Goal: Task Accomplishment & Management: Manage account settings

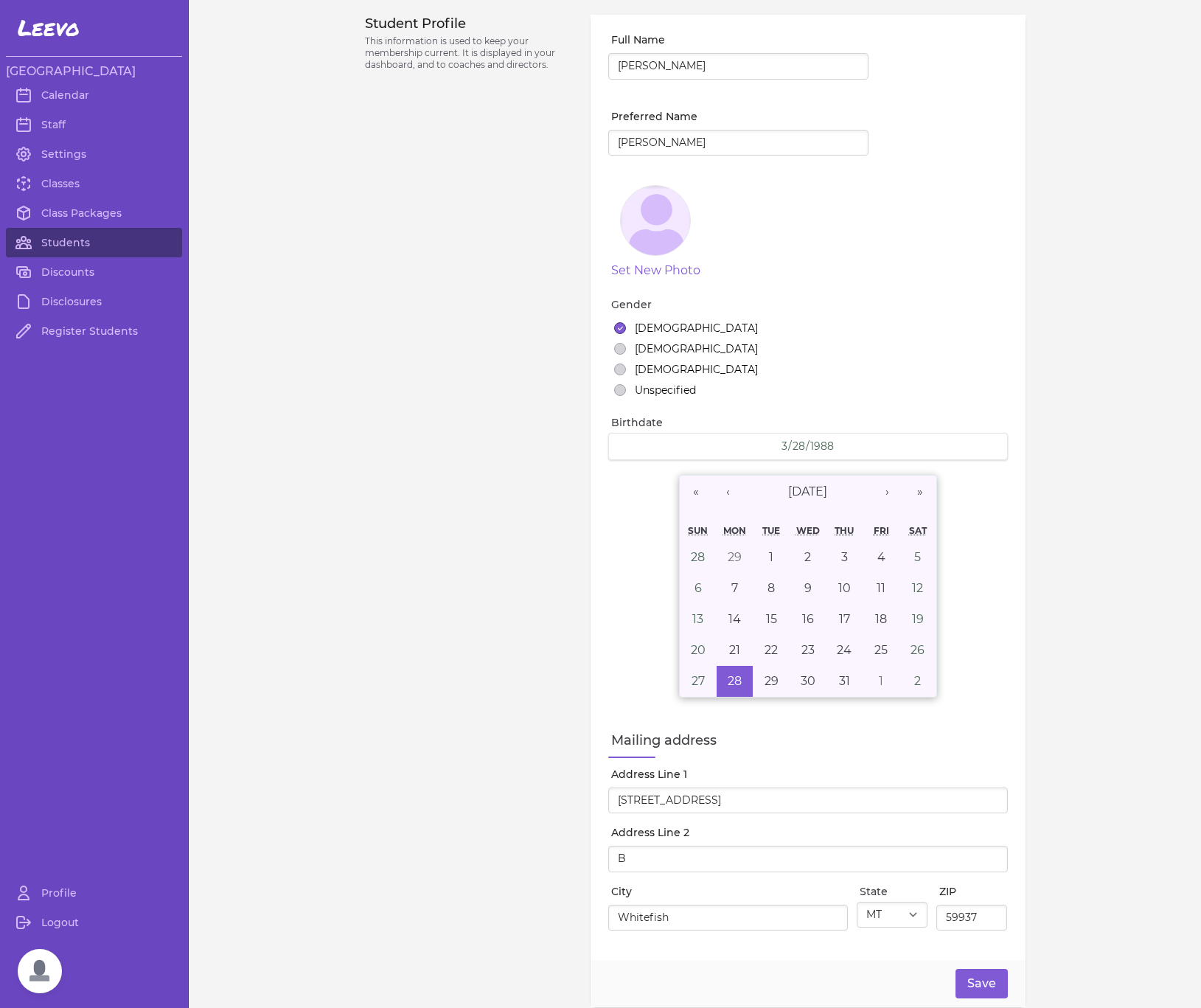
select select "MT"
select select "18"
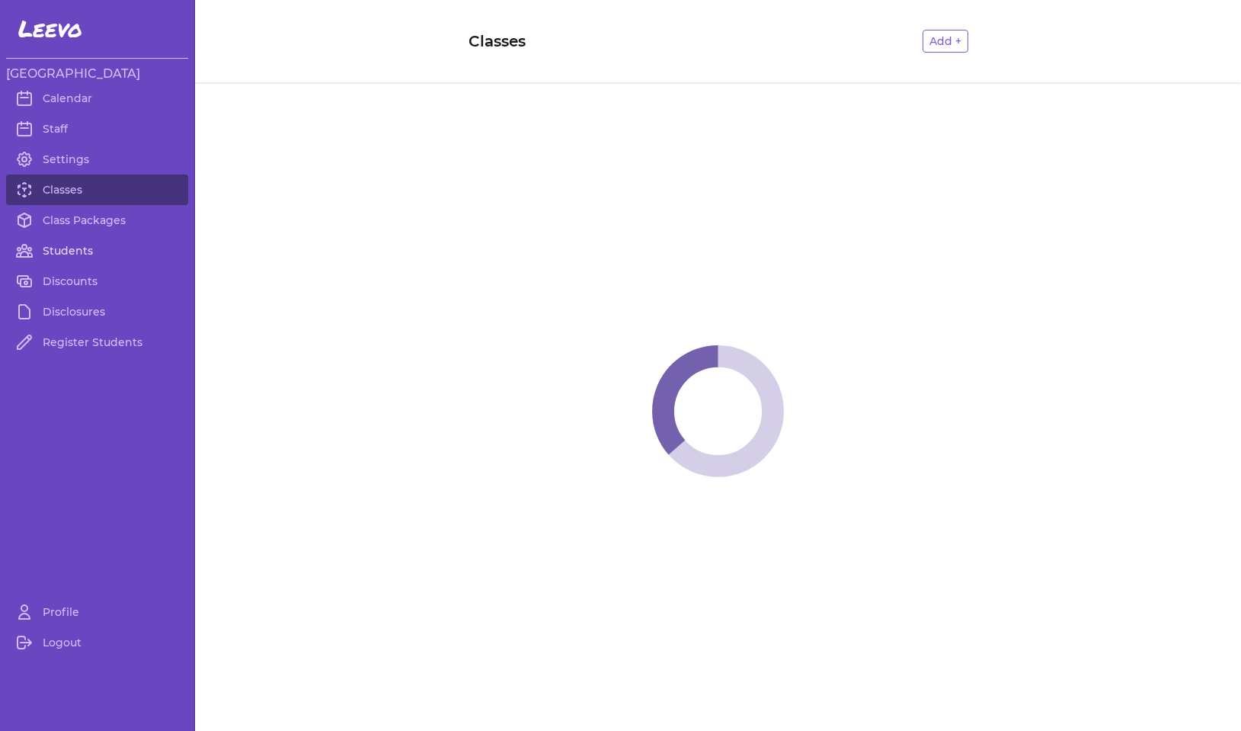
click at [86, 248] on link "Students" at bounding box center [97, 250] width 182 height 30
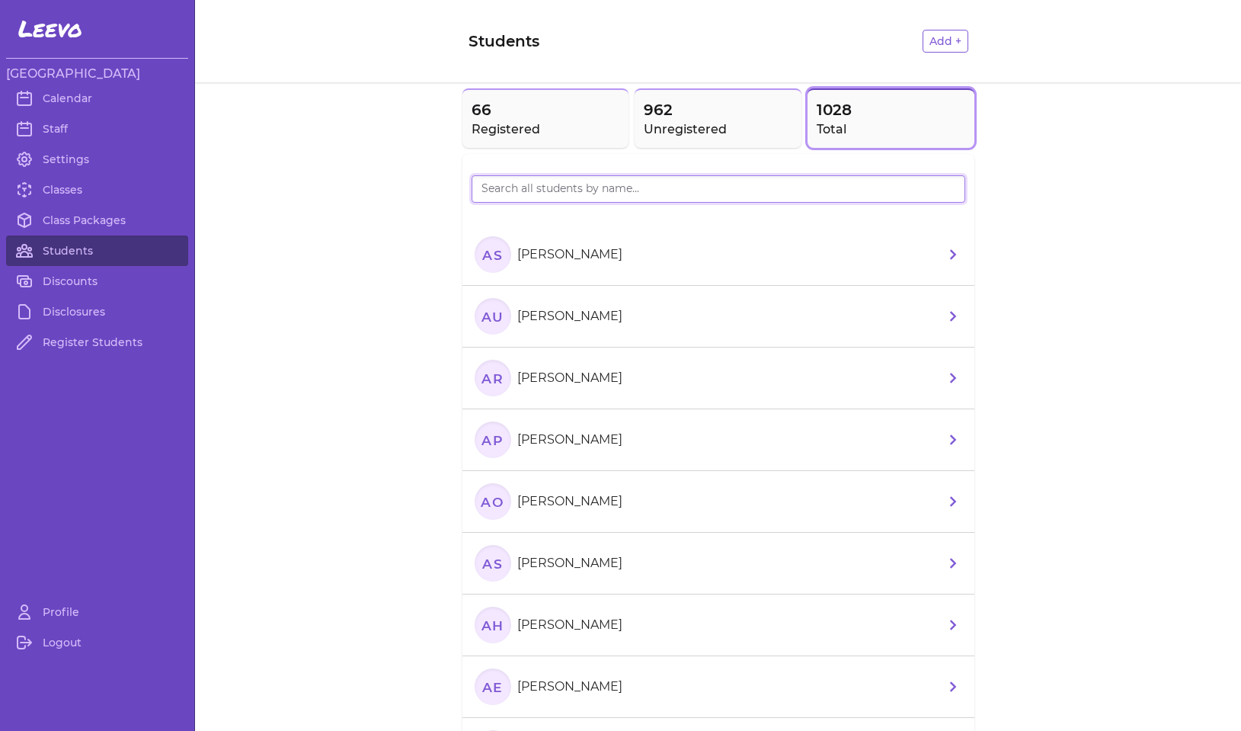
click at [496, 189] on input "search" at bounding box center [719, 188] width 494 height 27
type input "BOHI"
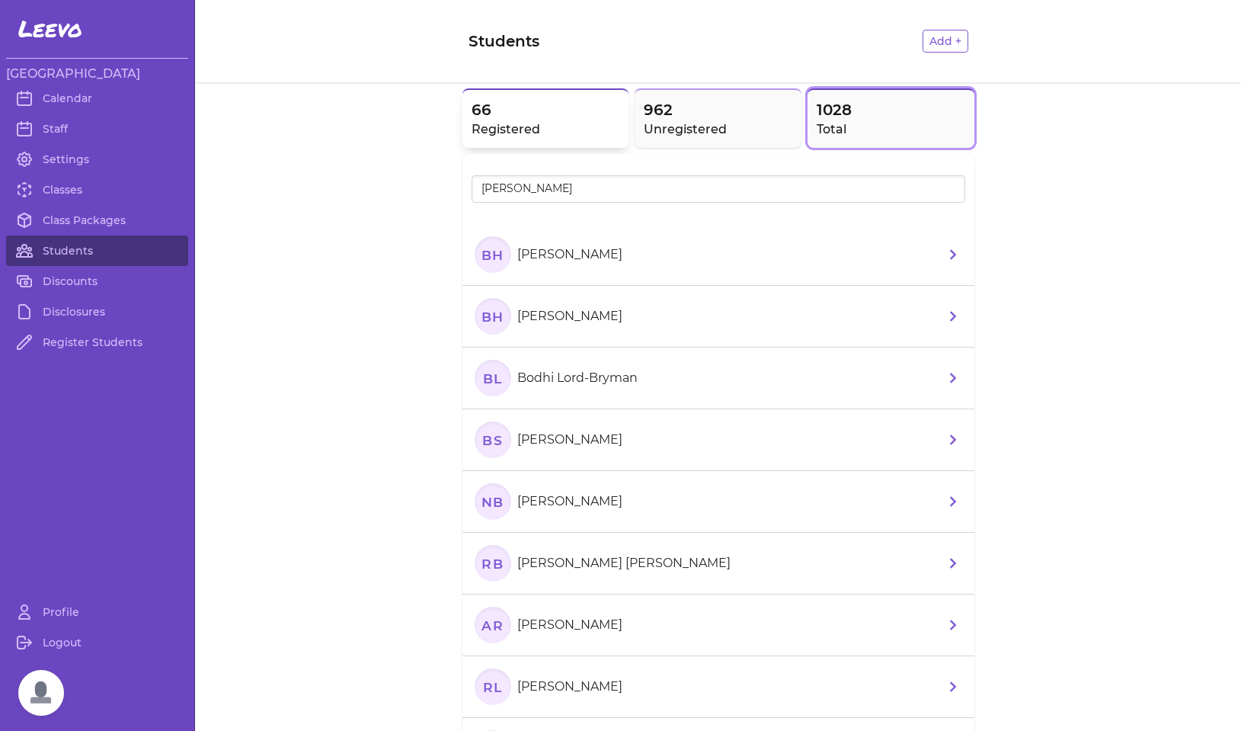
click at [487, 132] on h2 "Registered" at bounding box center [546, 129] width 149 height 18
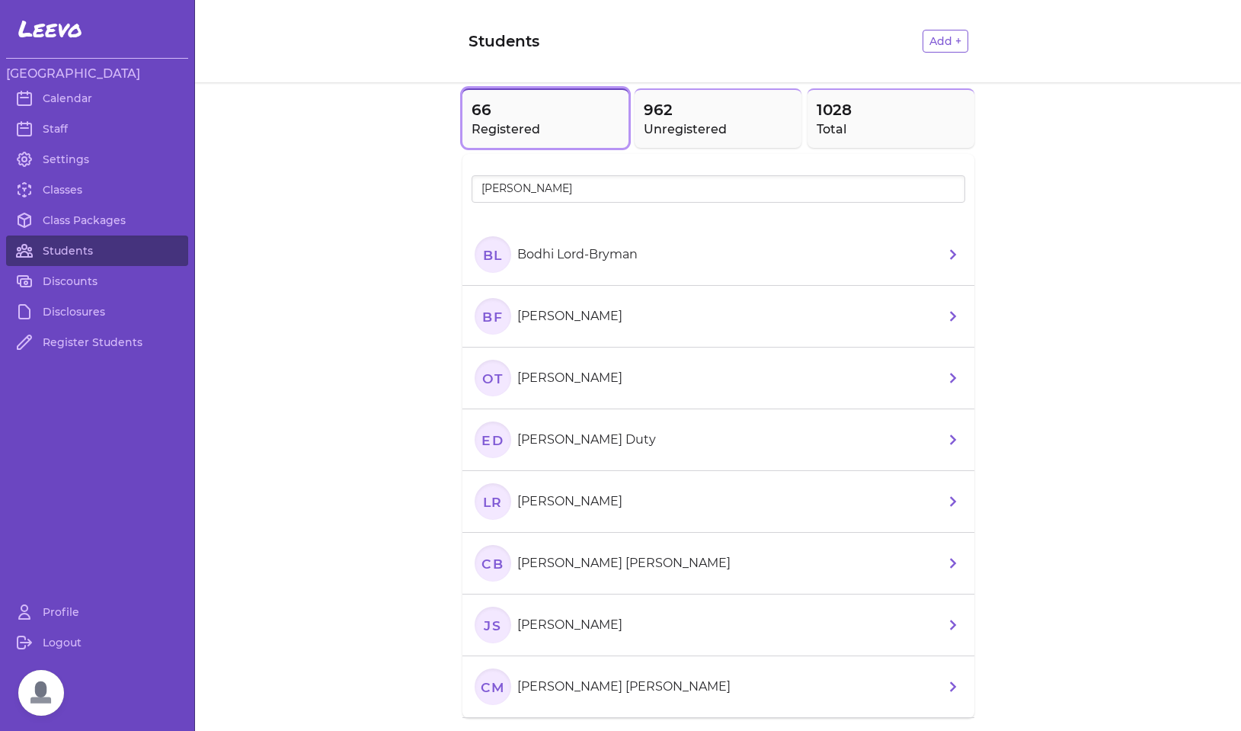
click at [489, 251] on text "BL" at bounding box center [492, 254] width 20 height 16
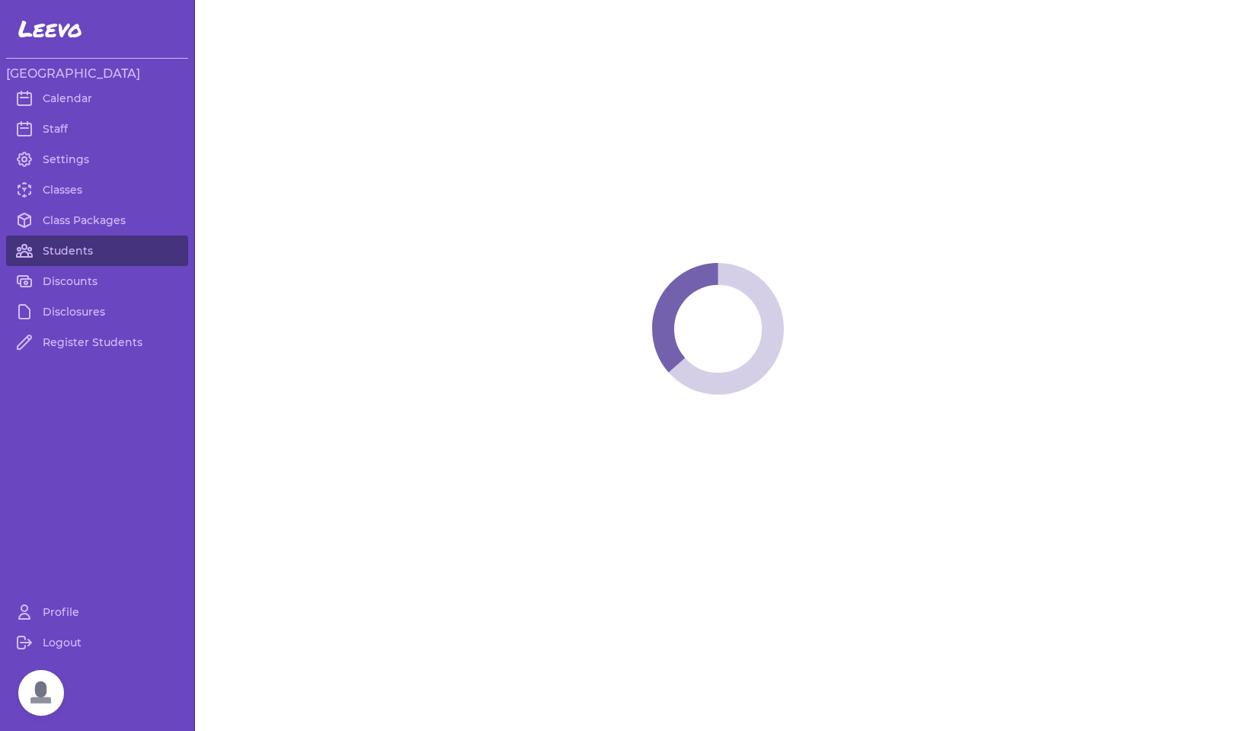
select select "MT"
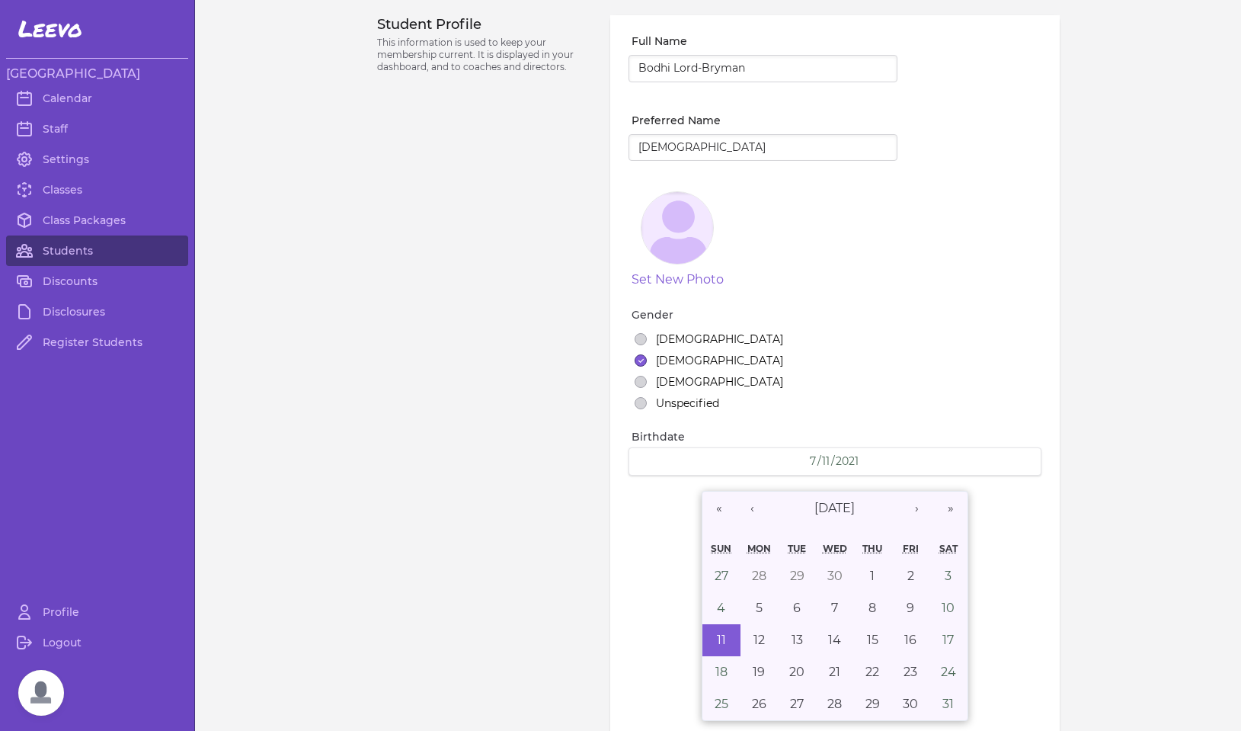
select select "8"
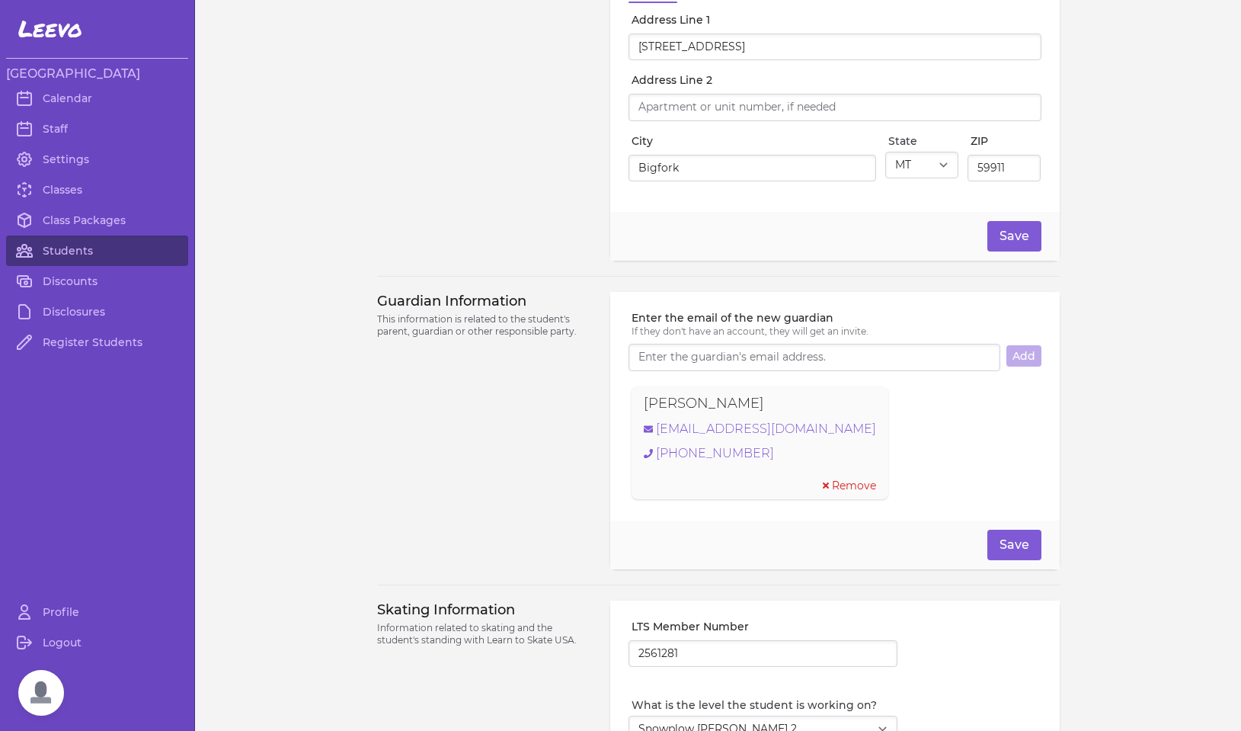
scroll to position [905, 0]
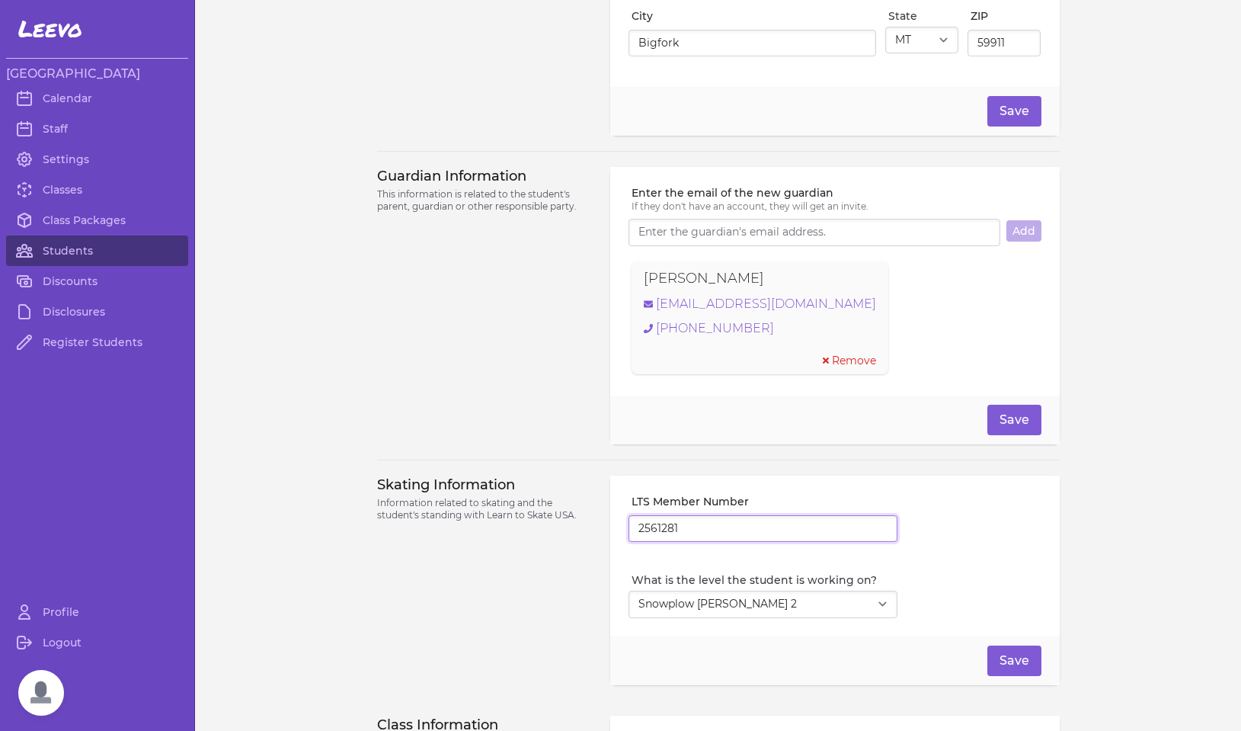
click at [659, 532] on input "2561281" at bounding box center [763, 528] width 269 height 27
click at [769, 312] on link "kaleeann.lord@gmail.com" at bounding box center [760, 304] width 232 height 18
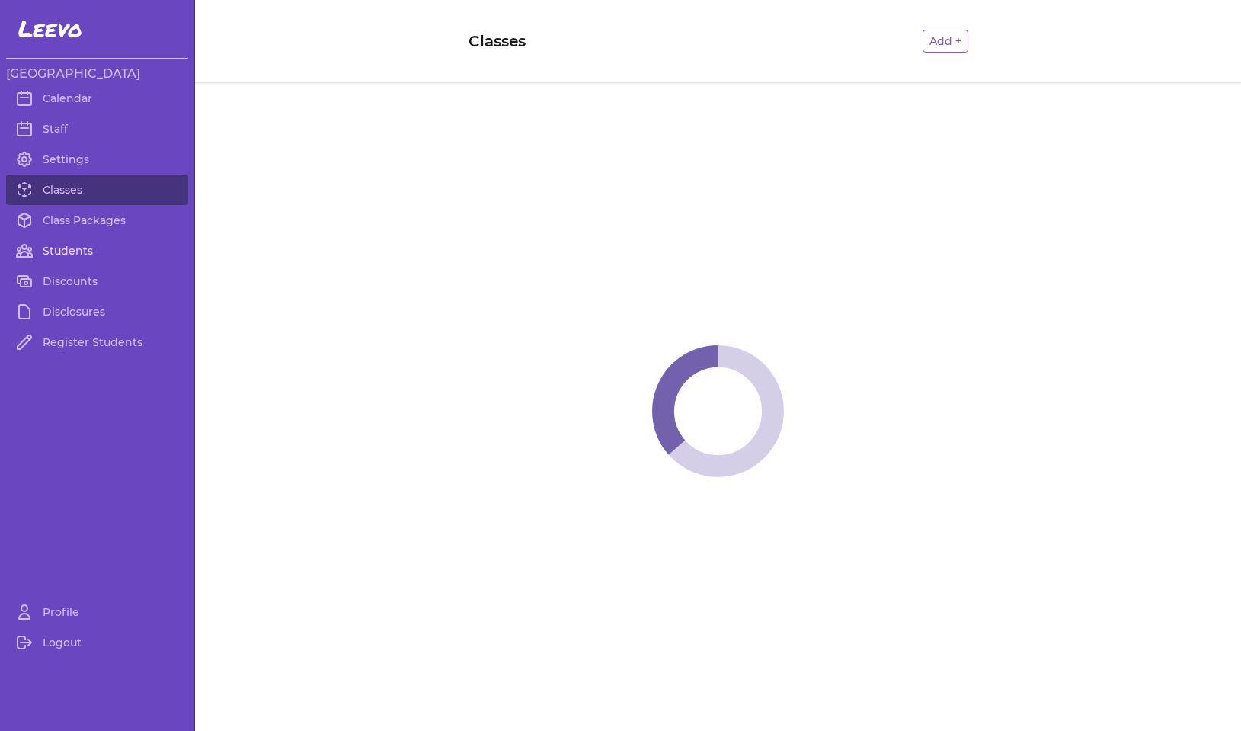
click at [75, 247] on link "Students" at bounding box center [97, 250] width 182 height 30
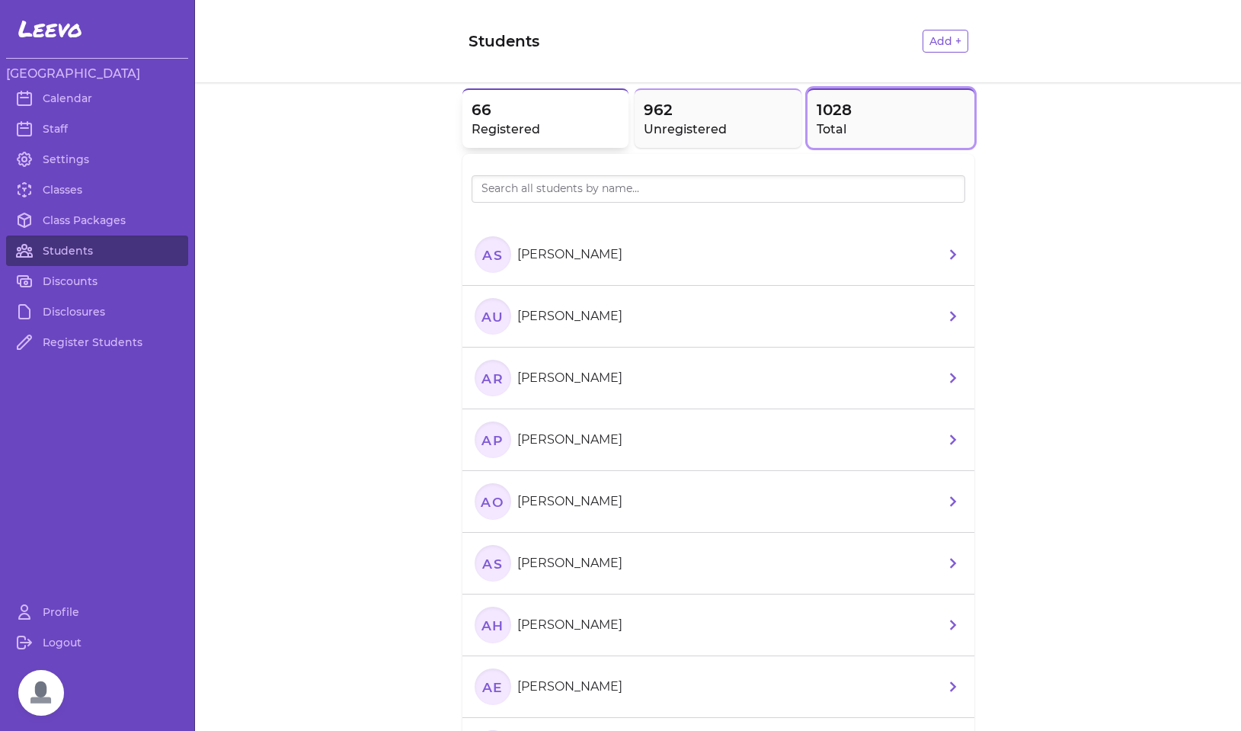
click at [531, 126] on h2 "Registered" at bounding box center [546, 129] width 149 height 18
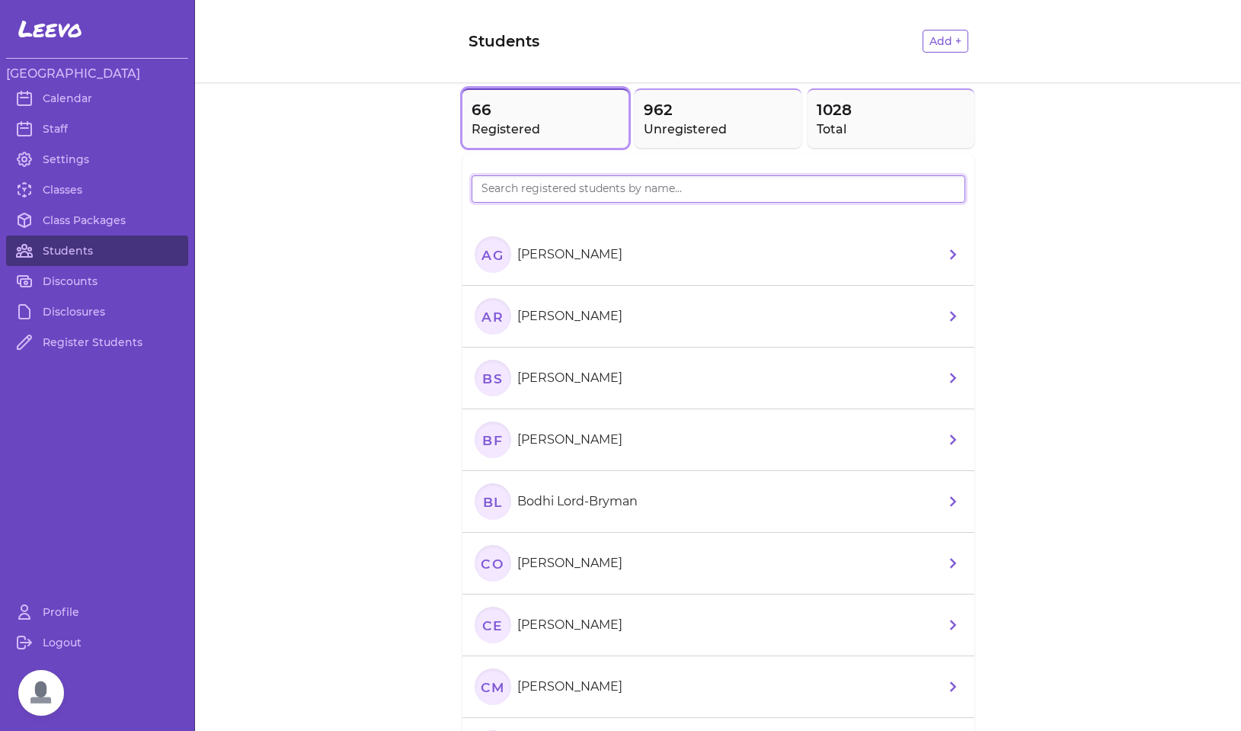
drag, startPoint x: 528, startPoint y: 181, endPoint x: 528, endPoint y: 192, distance: 10.7
click at [528, 192] on input "search" at bounding box center [719, 188] width 494 height 27
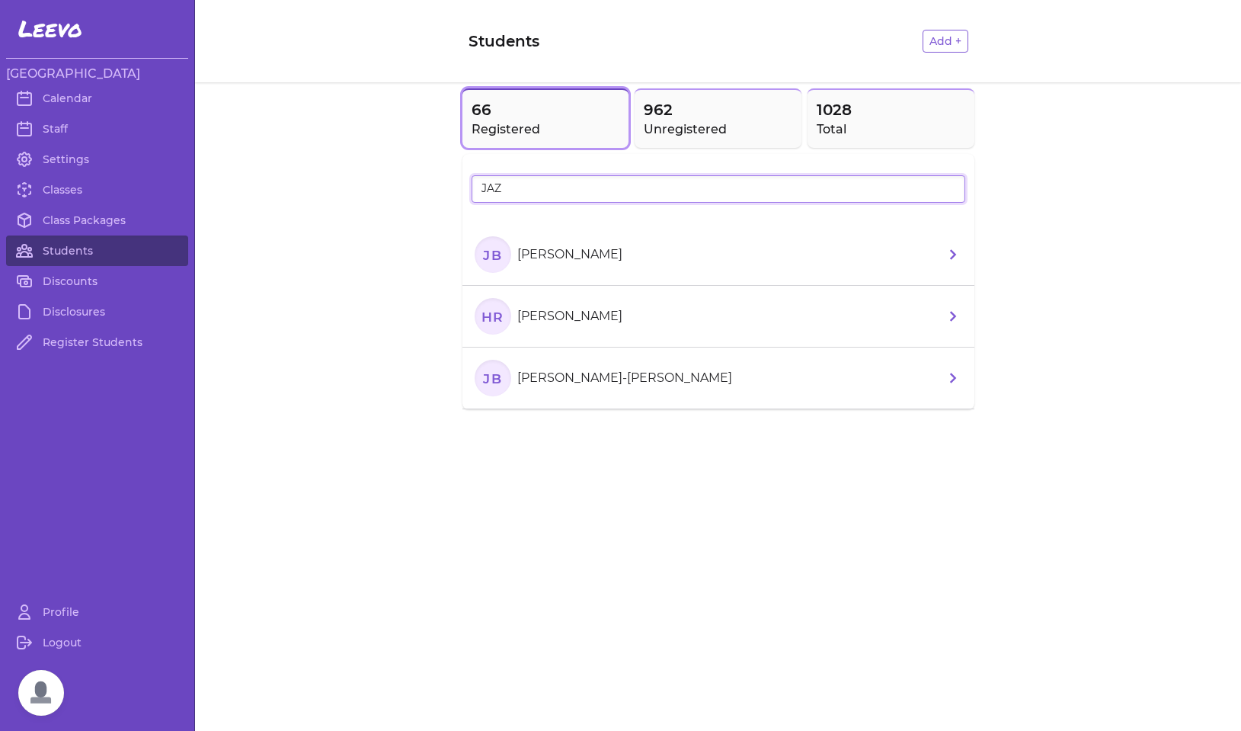
type input "JAZ"
click at [501, 256] on text "JB" at bounding box center [492, 254] width 20 height 16
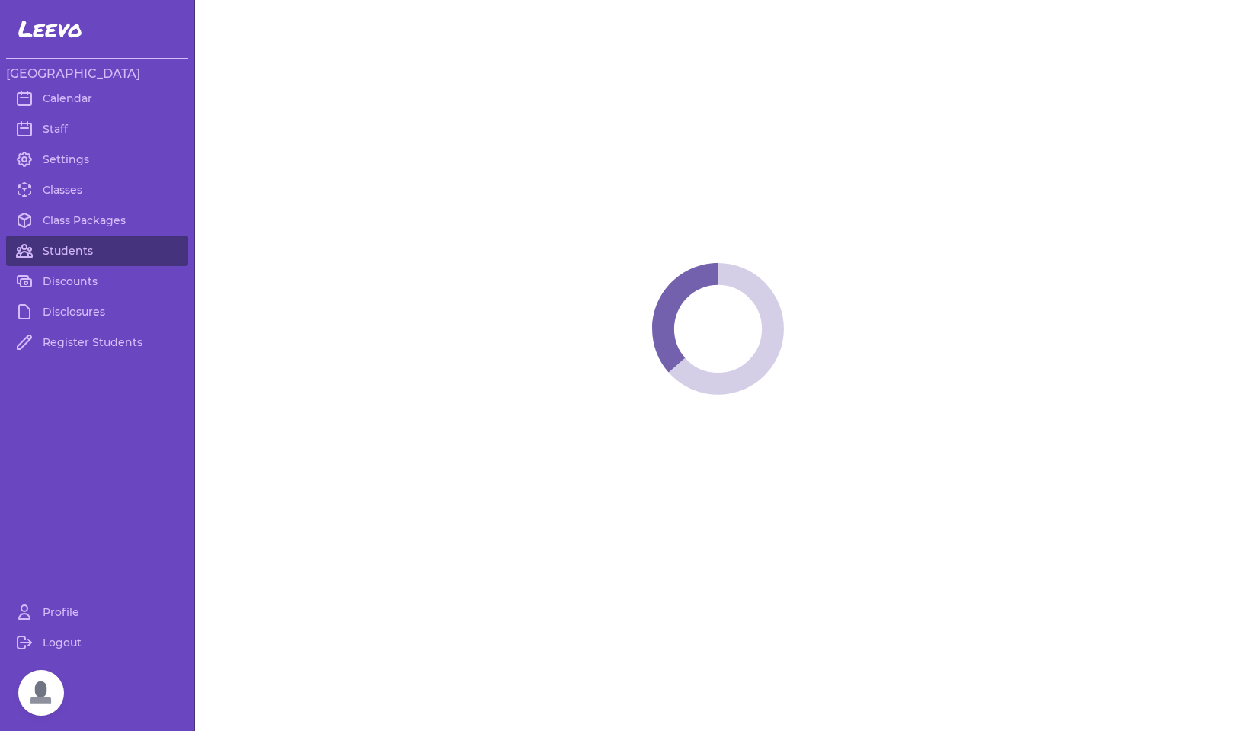
select select "MT"
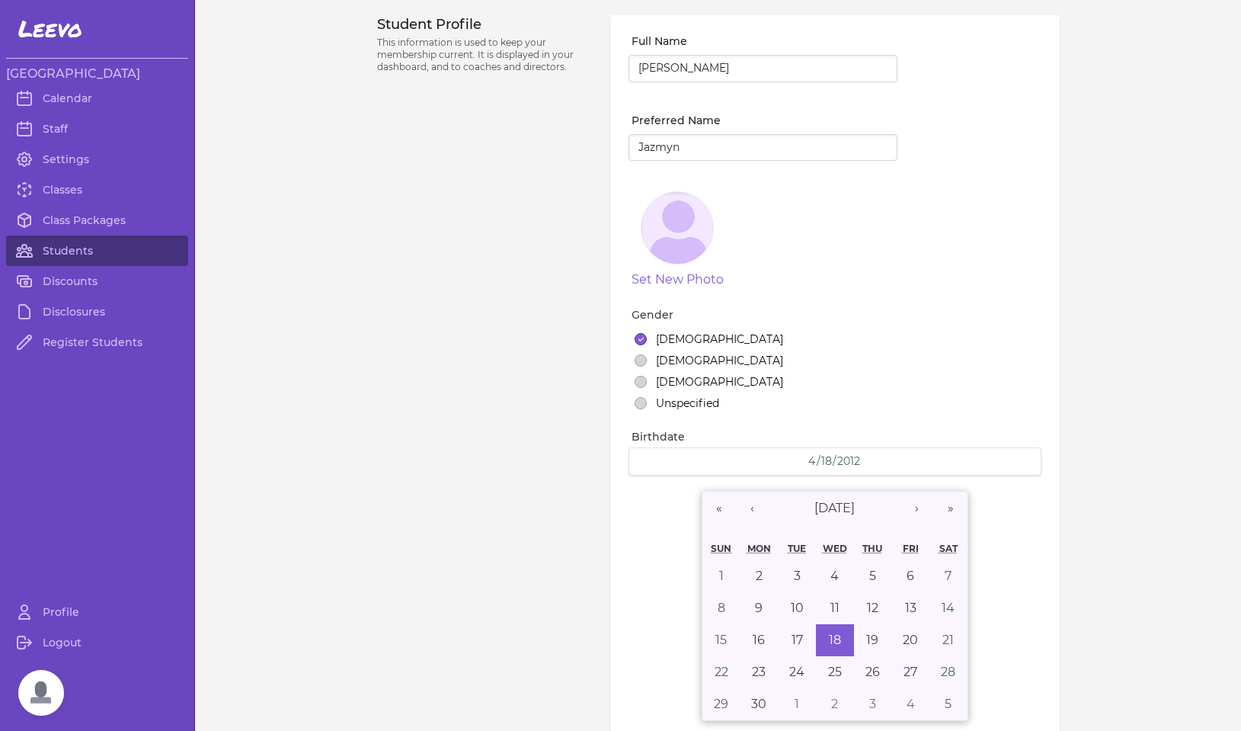
select select "1"
